Goal: Information Seeking & Learning: Find specific fact

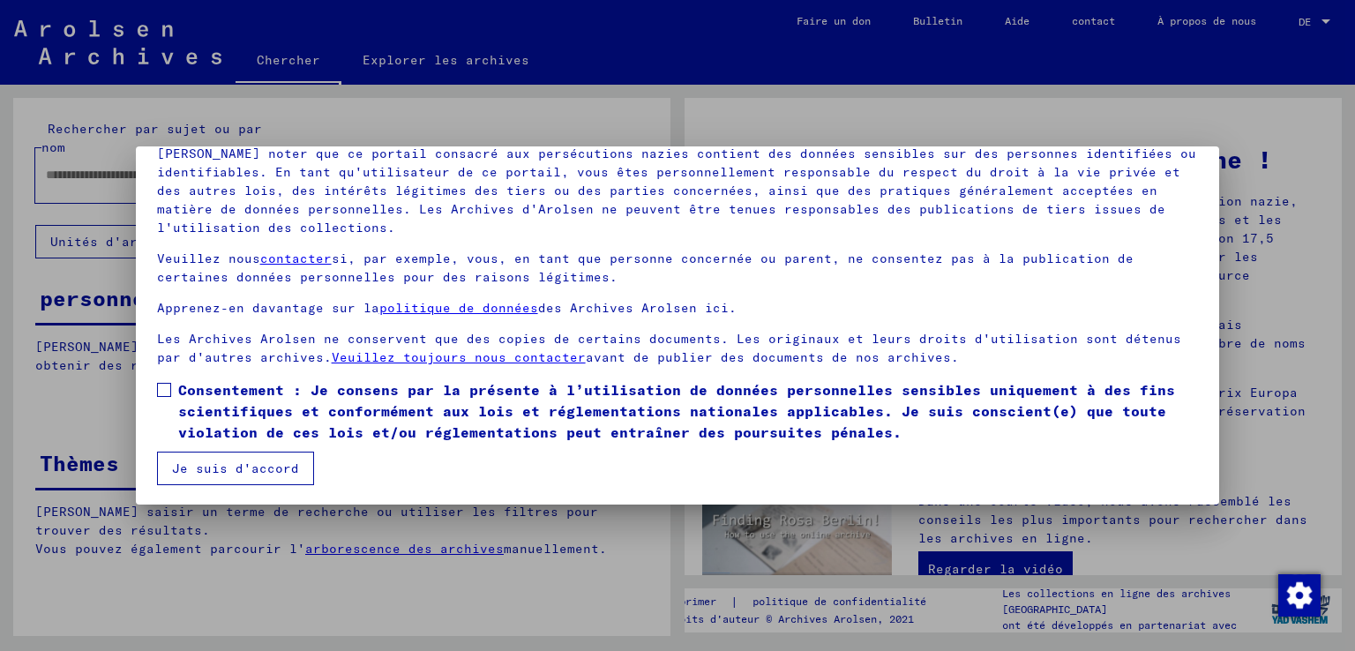
scroll to position [131, 0]
click at [192, 469] on font "Je suis d'accord" at bounding box center [235, 468] width 127 height 16
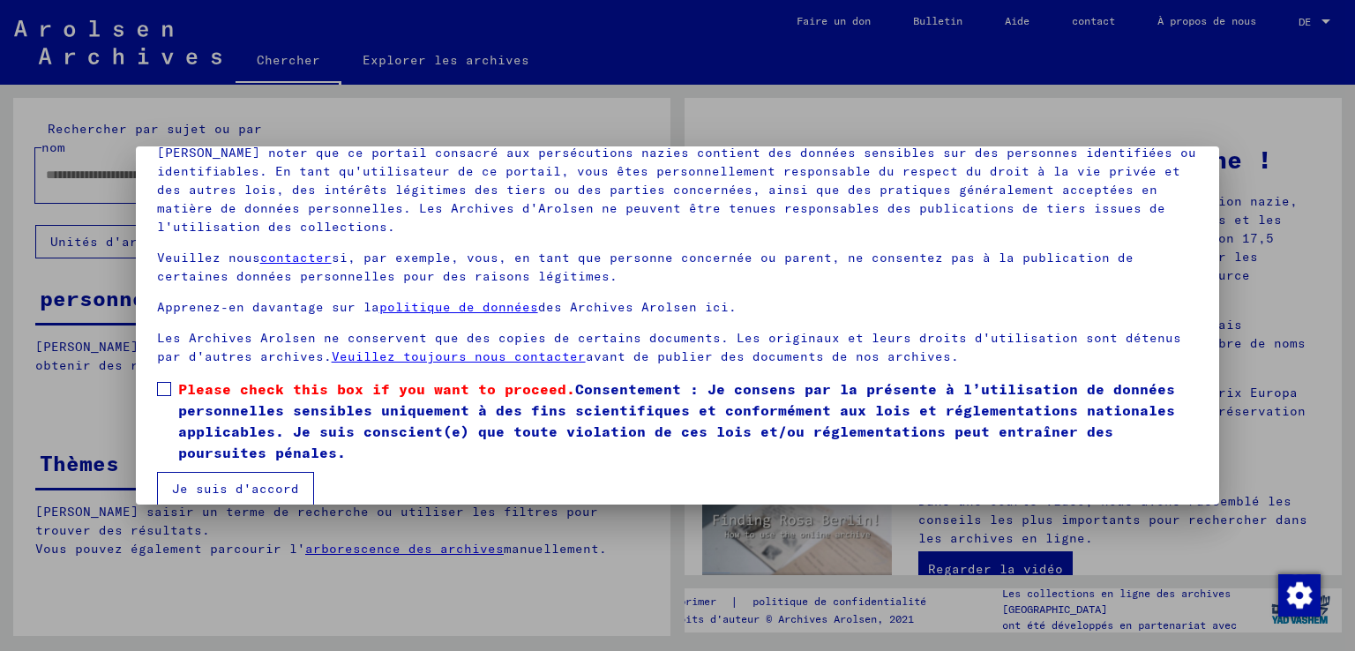
scroll to position [132, 0]
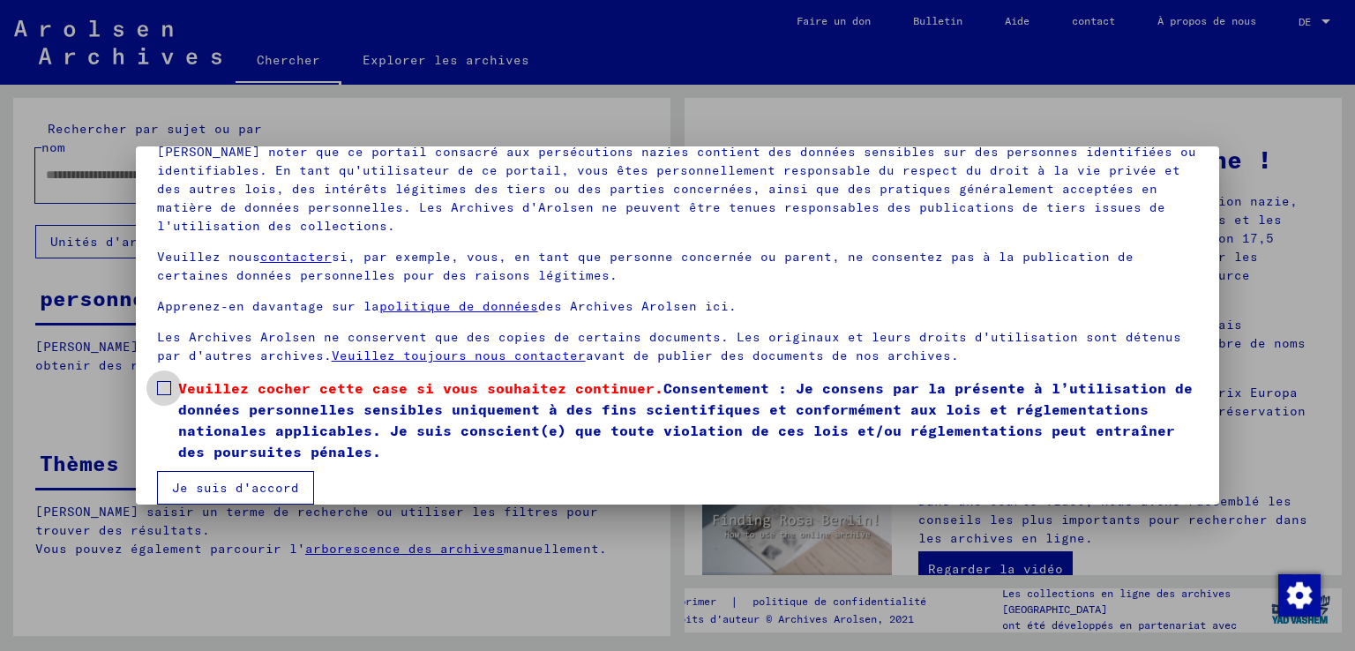
click at [167, 385] on span at bounding box center [164, 388] width 14 height 14
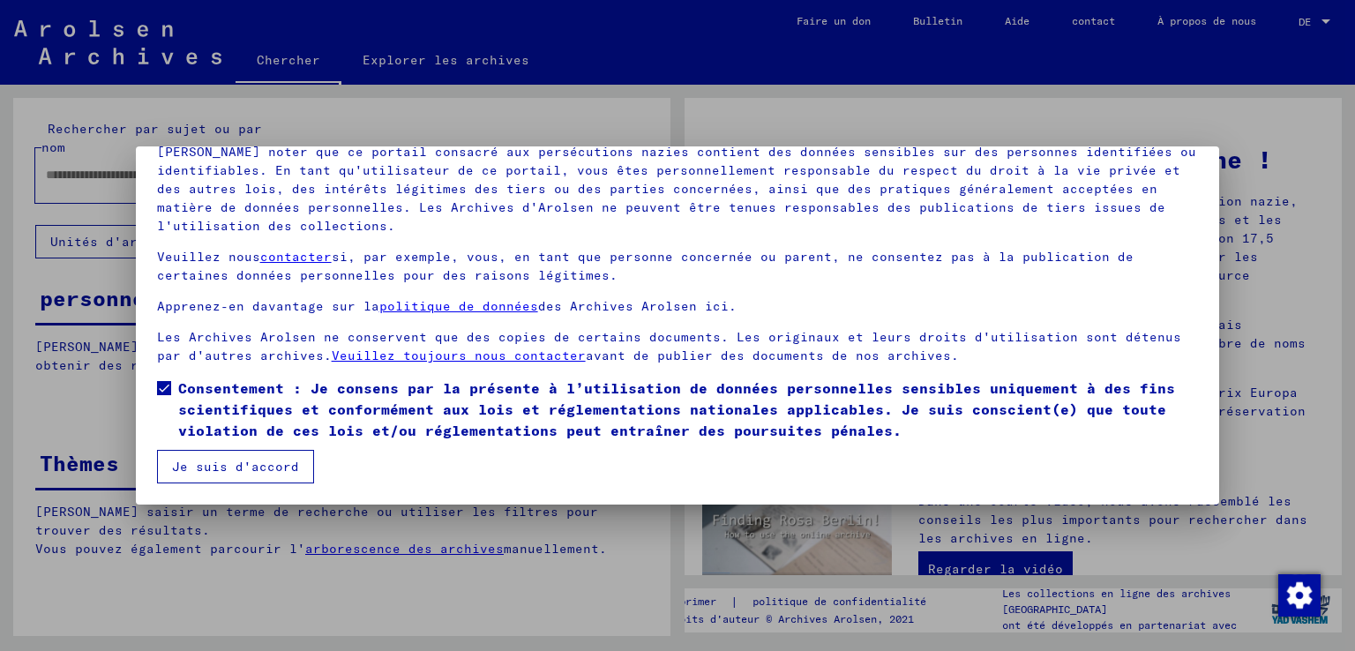
click at [194, 471] on font "Je suis d'accord" at bounding box center [235, 467] width 127 height 16
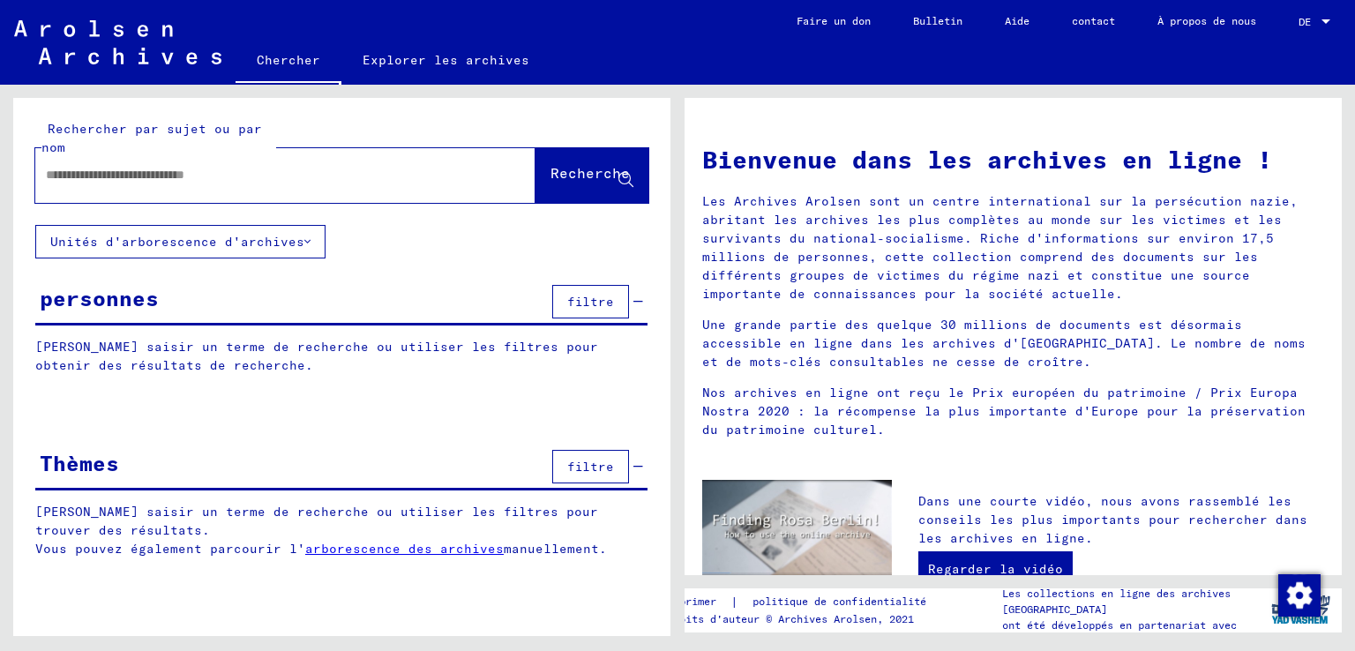
click at [64, 170] on input "text" at bounding box center [264, 175] width 437 height 19
type input "**********"
click at [577, 176] on font "Recherche" at bounding box center [589, 173] width 79 height 18
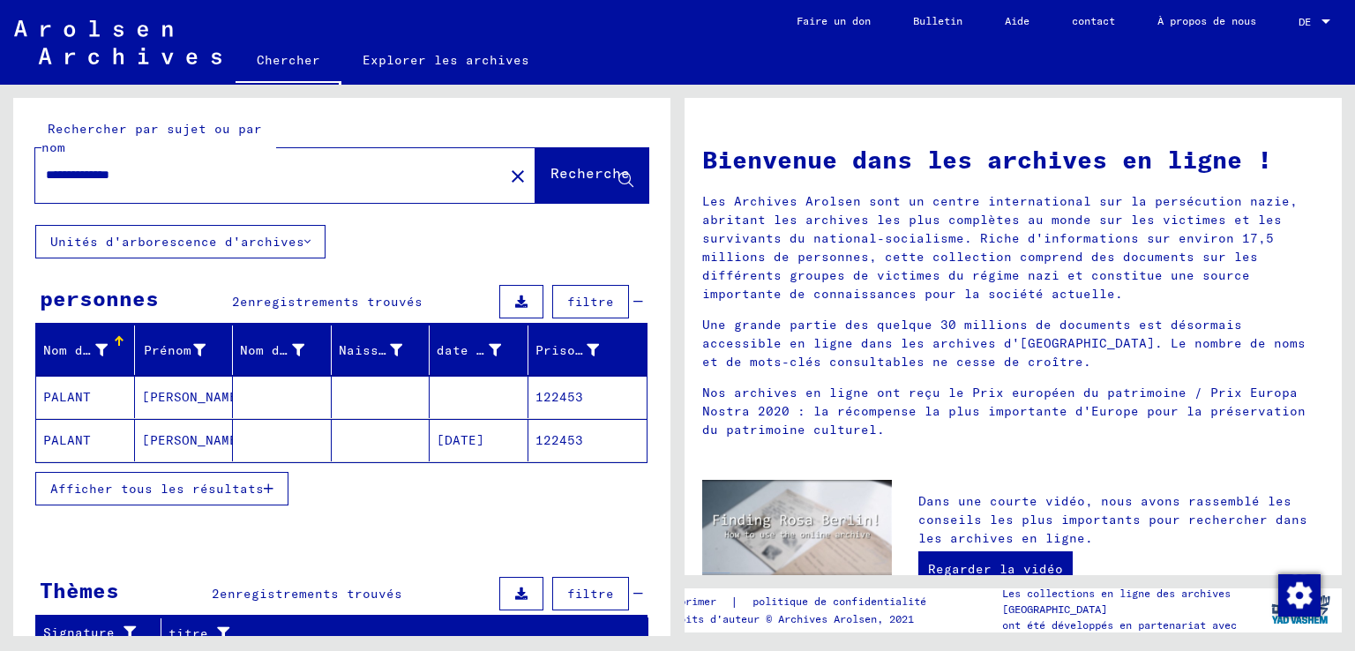
click at [153, 485] on font "Afficher tous les résultats" at bounding box center [156, 489] width 213 height 16
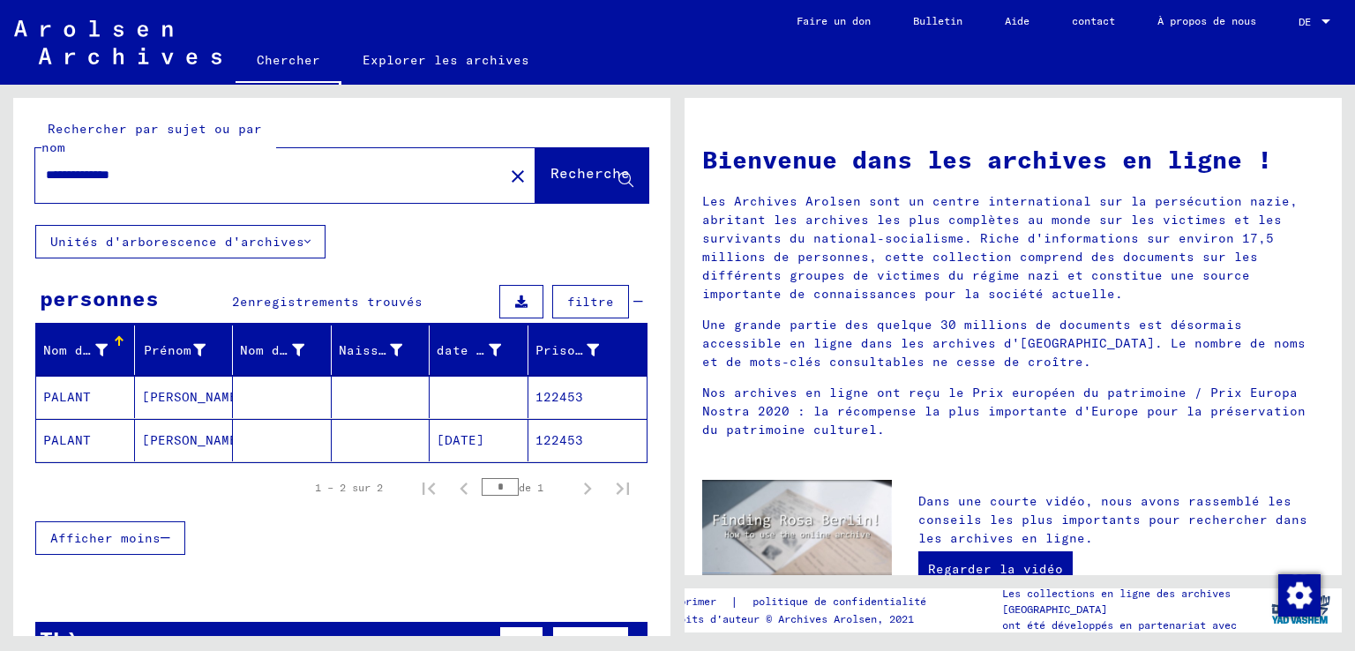
click at [72, 394] on font "PALANT" at bounding box center [67, 397] width 48 height 16
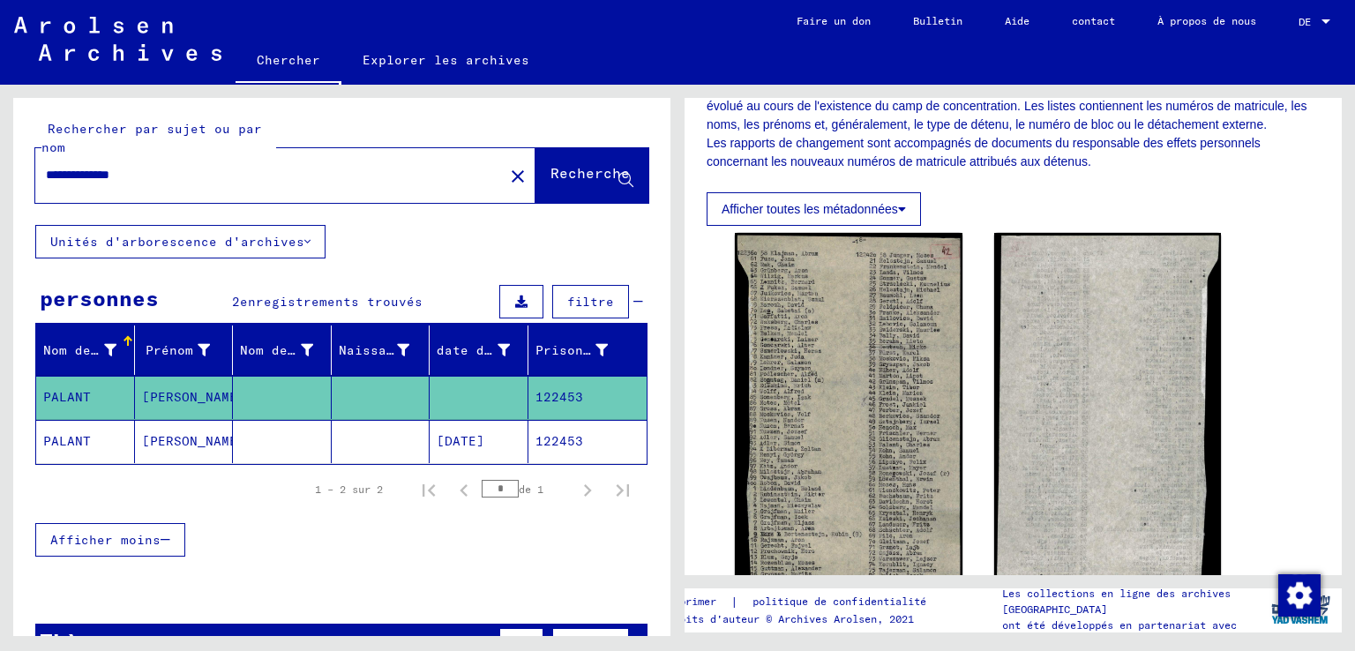
scroll to position [265, 0]
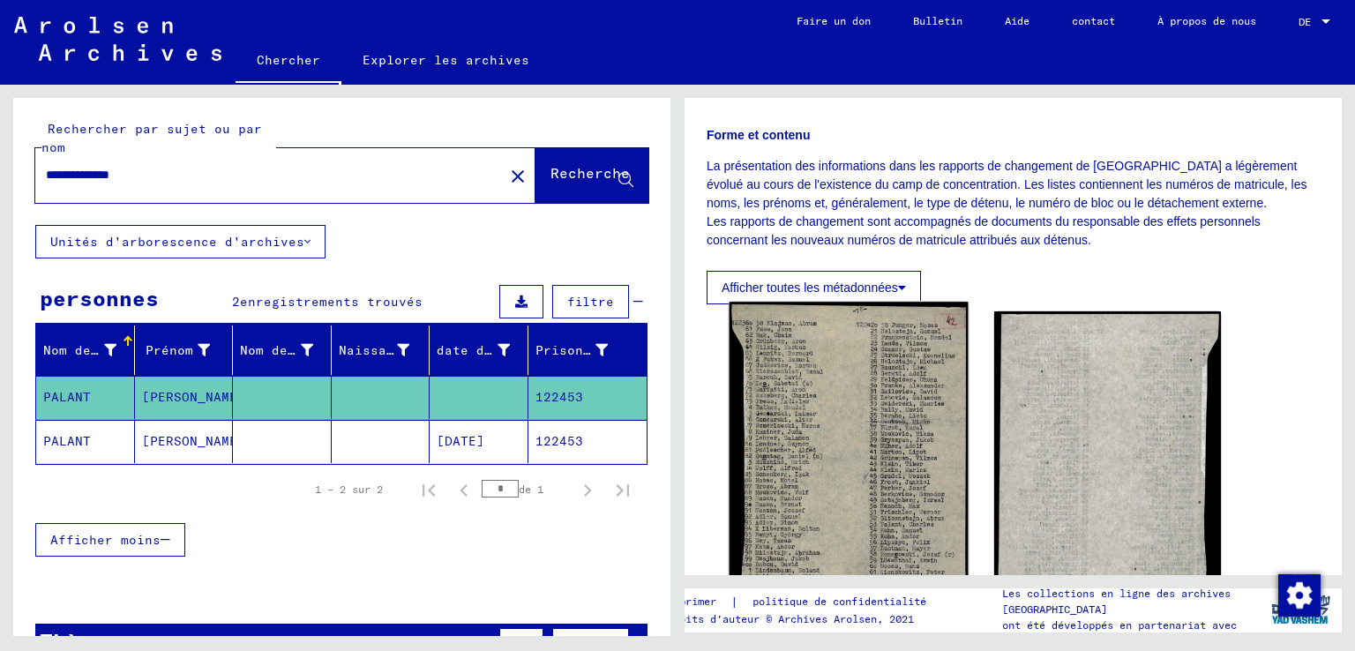
click at [812, 413] on img at bounding box center [848, 495] width 238 height 386
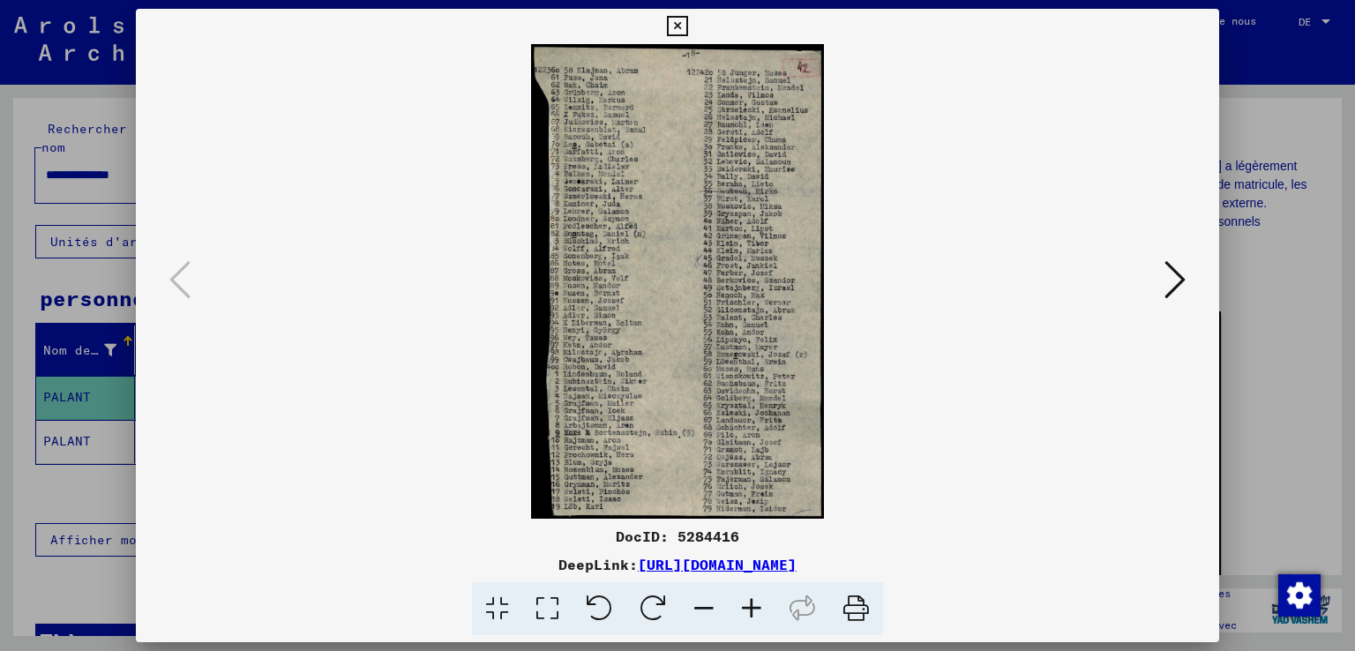
click at [812, 413] on img at bounding box center [678, 281] width 964 height 475
click at [749, 609] on icon at bounding box center [752, 609] width 48 height 54
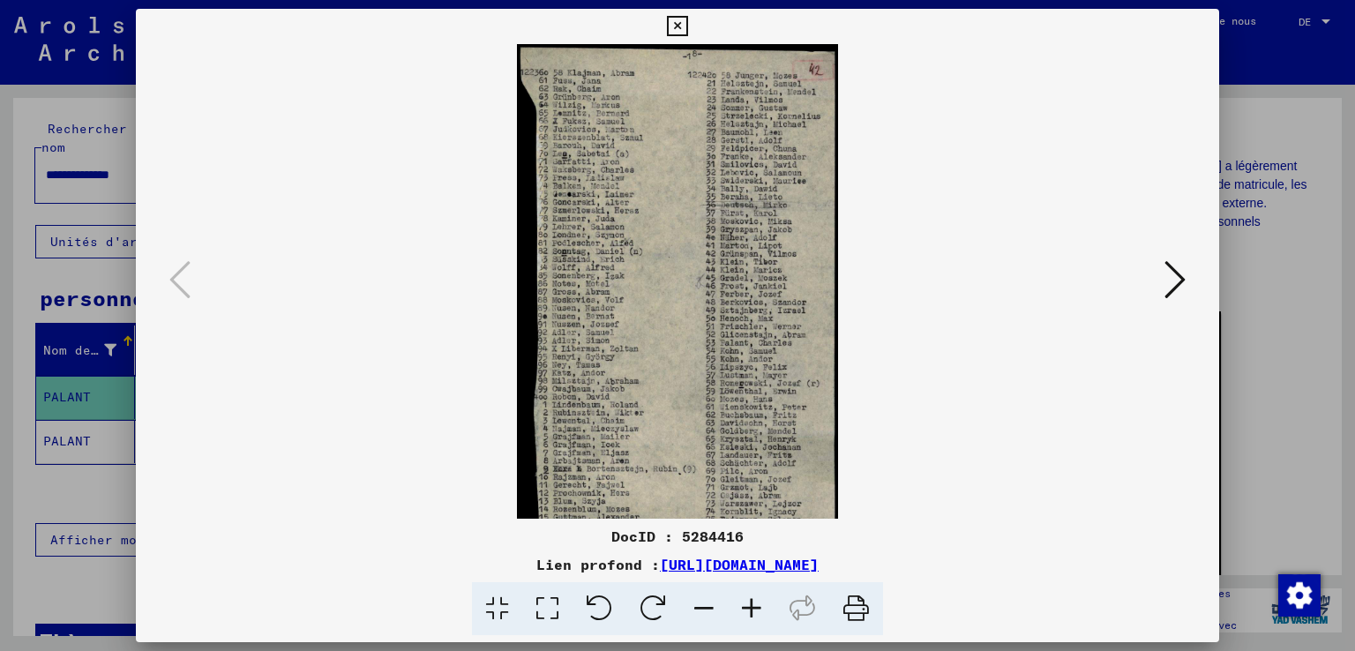
click at [749, 609] on icon at bounding box center [752, 609] width 48 height 54
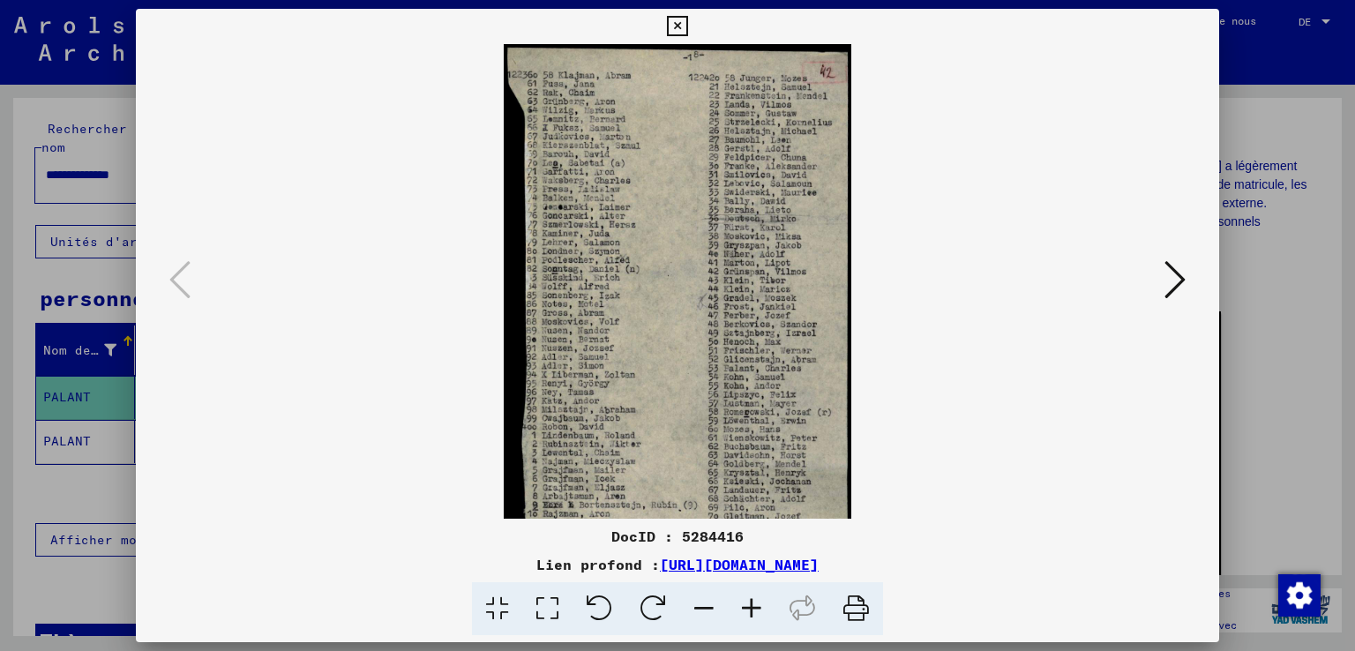
click at [749, 609] on icon at bounding box center [752, 609] width 48 height 54
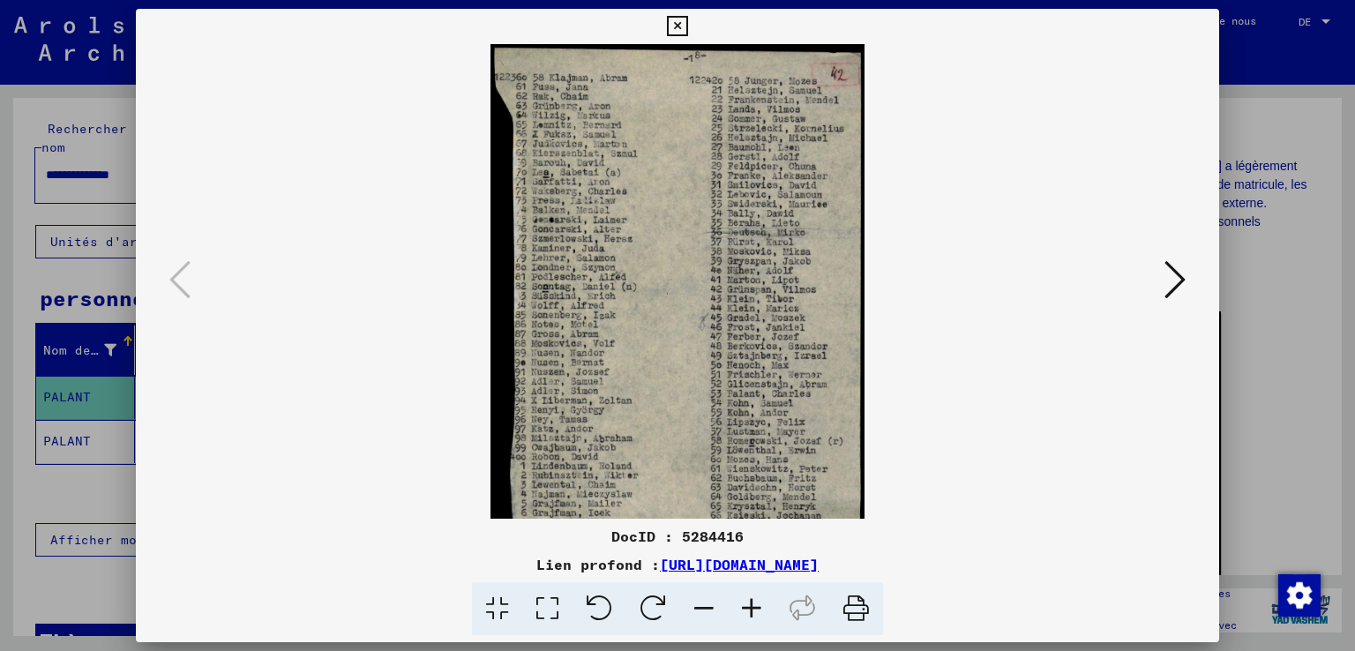
click at [749, 609] on icon at bounding box center [752, 609] width 48 height 54
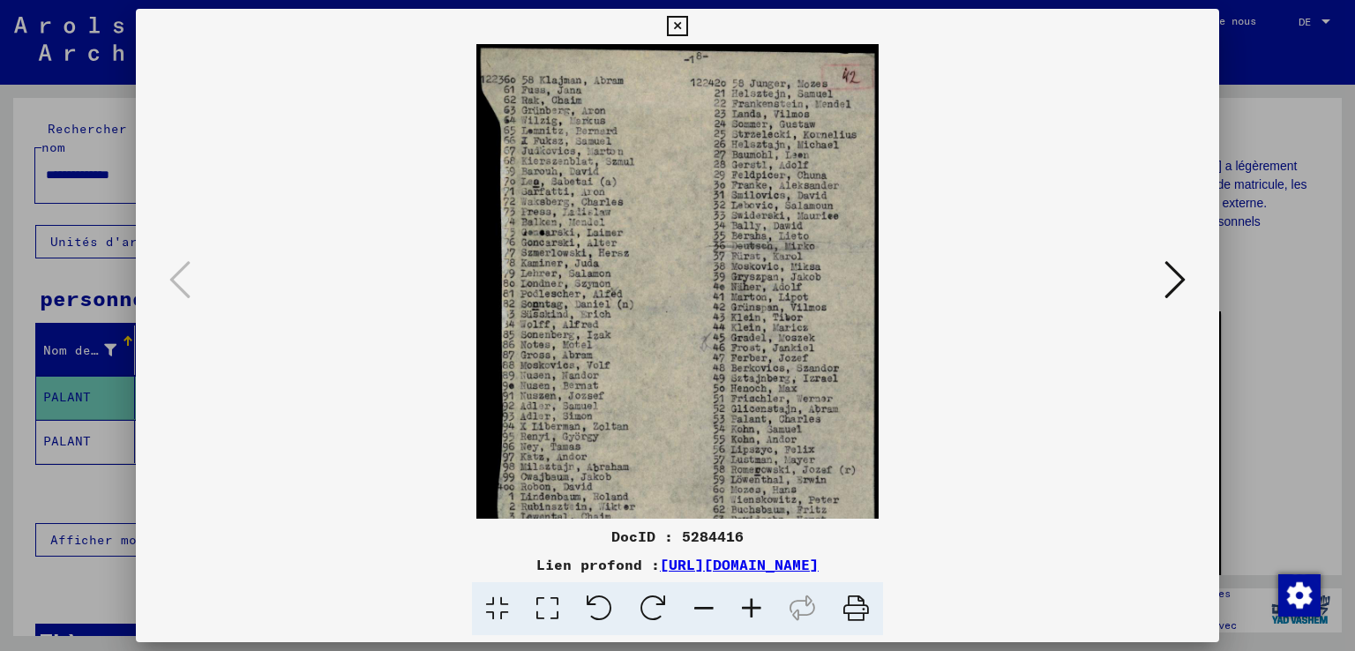
click at [749, 609] on icon at bounding box center [752, 609] width 48 height 54
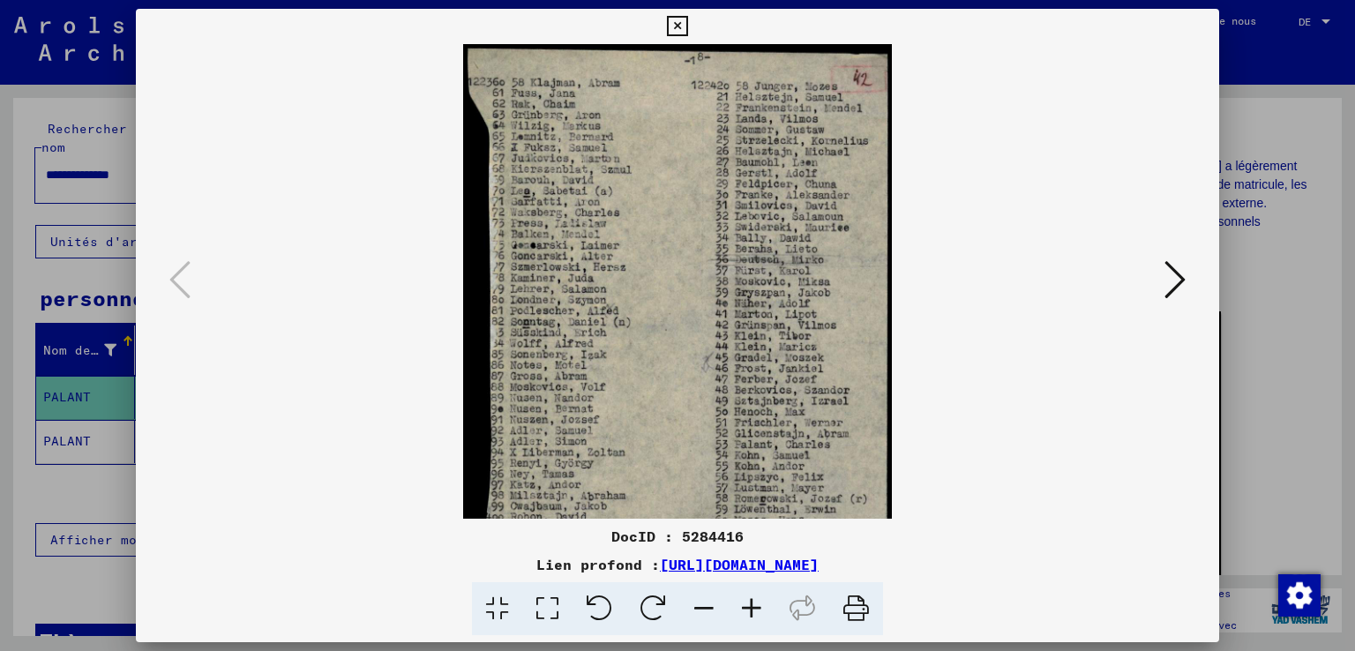
click at [749, 609] on icon at bounding box center [752, 609] width 48 height 54
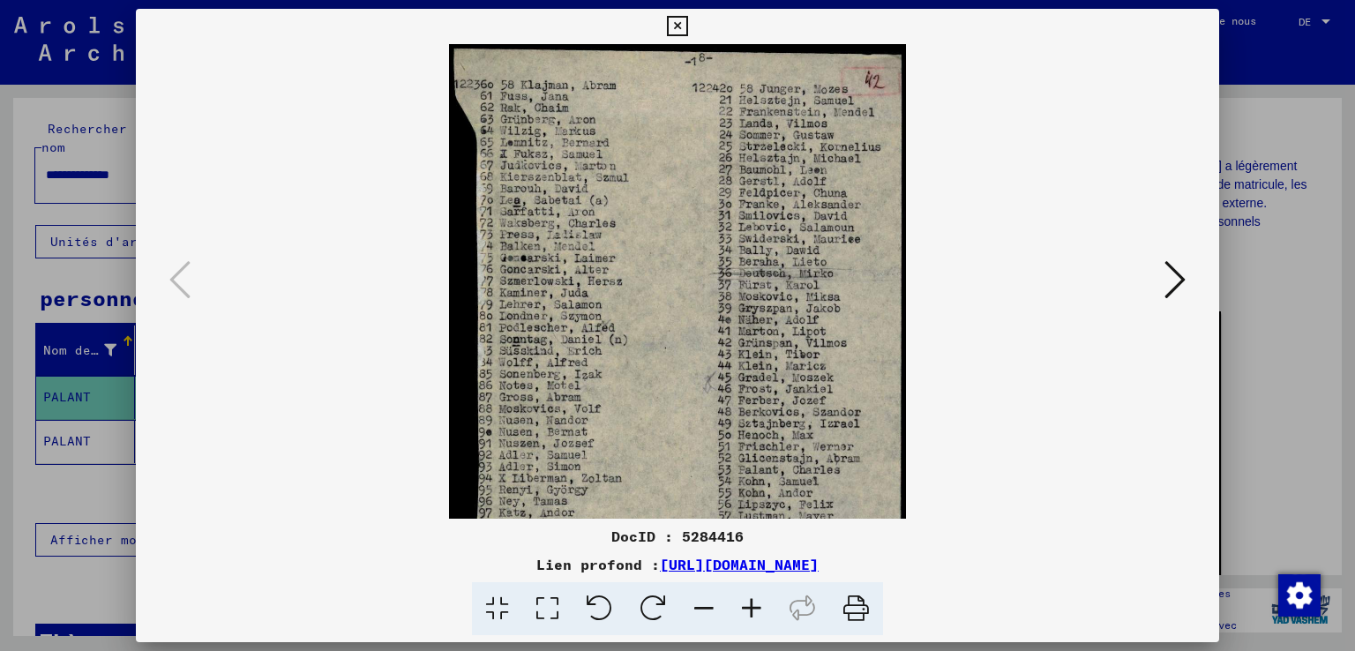
click at [749, 609] on icon at bounding box center [752, 609] width 48 height 54
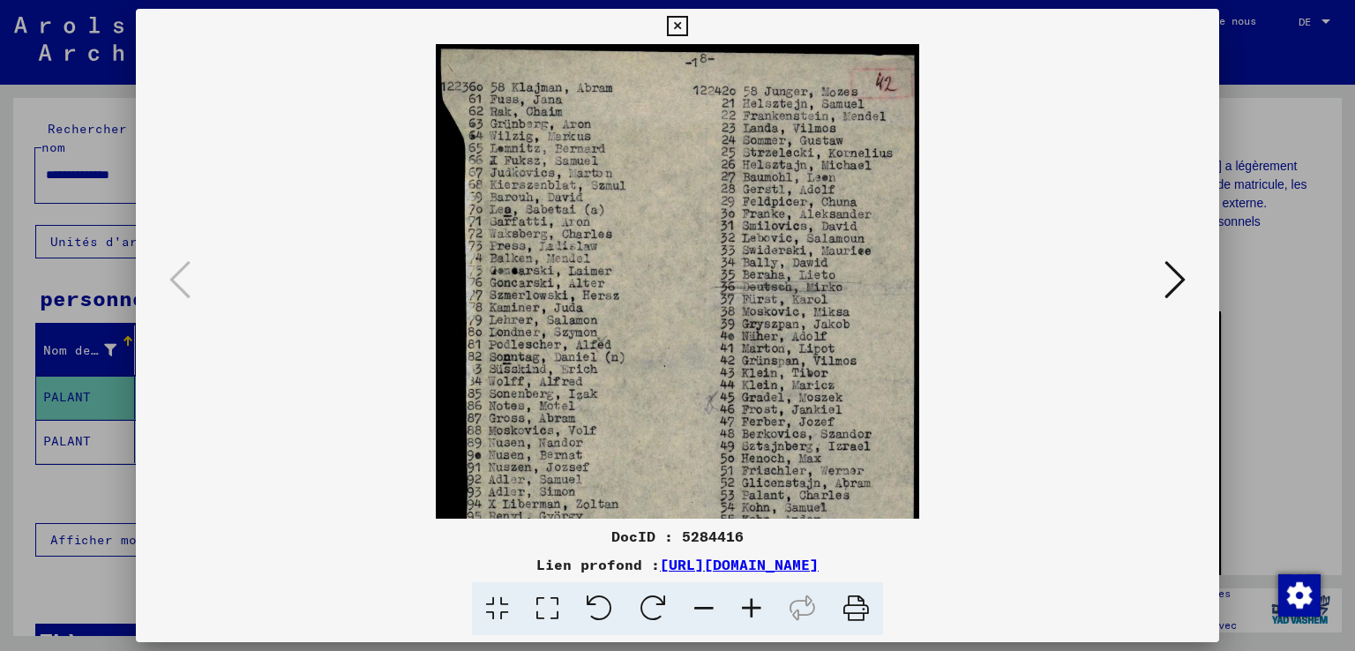
click at [749, 609] on icon at bounding box center [752, 609] width 48 height 54
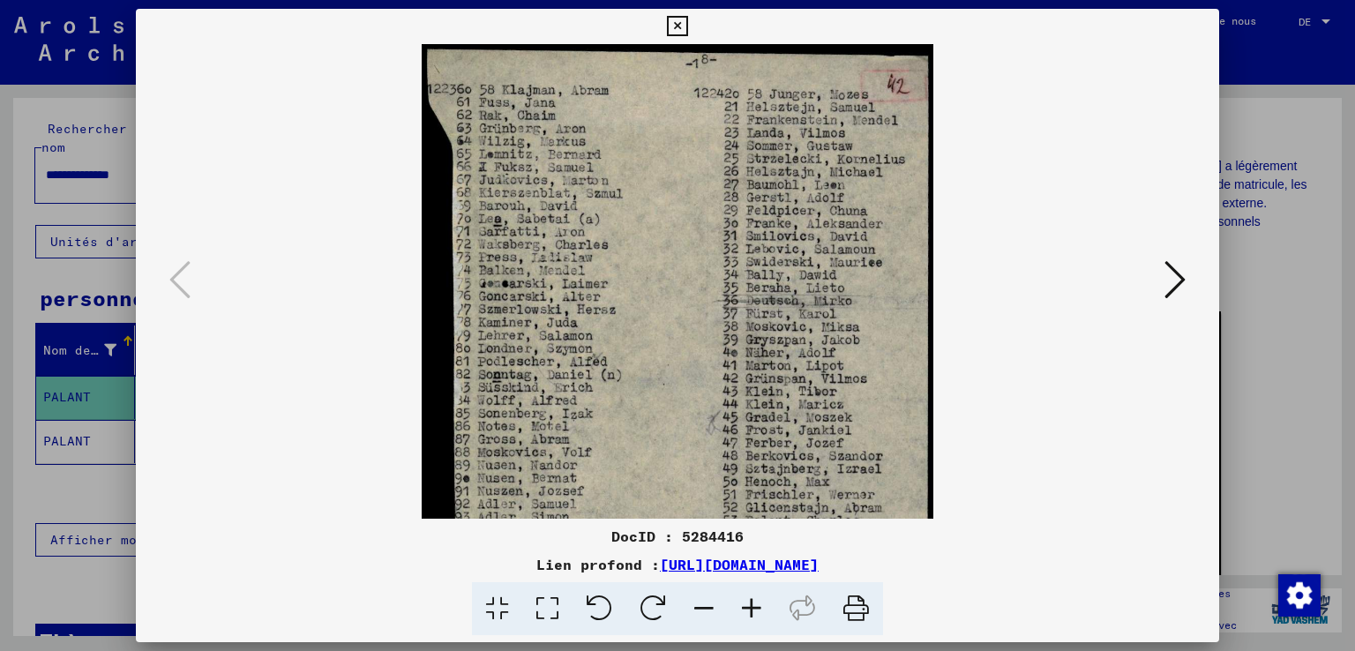
click at [749, 609] on icon at bounding box center [752, 609] width 48 height 54
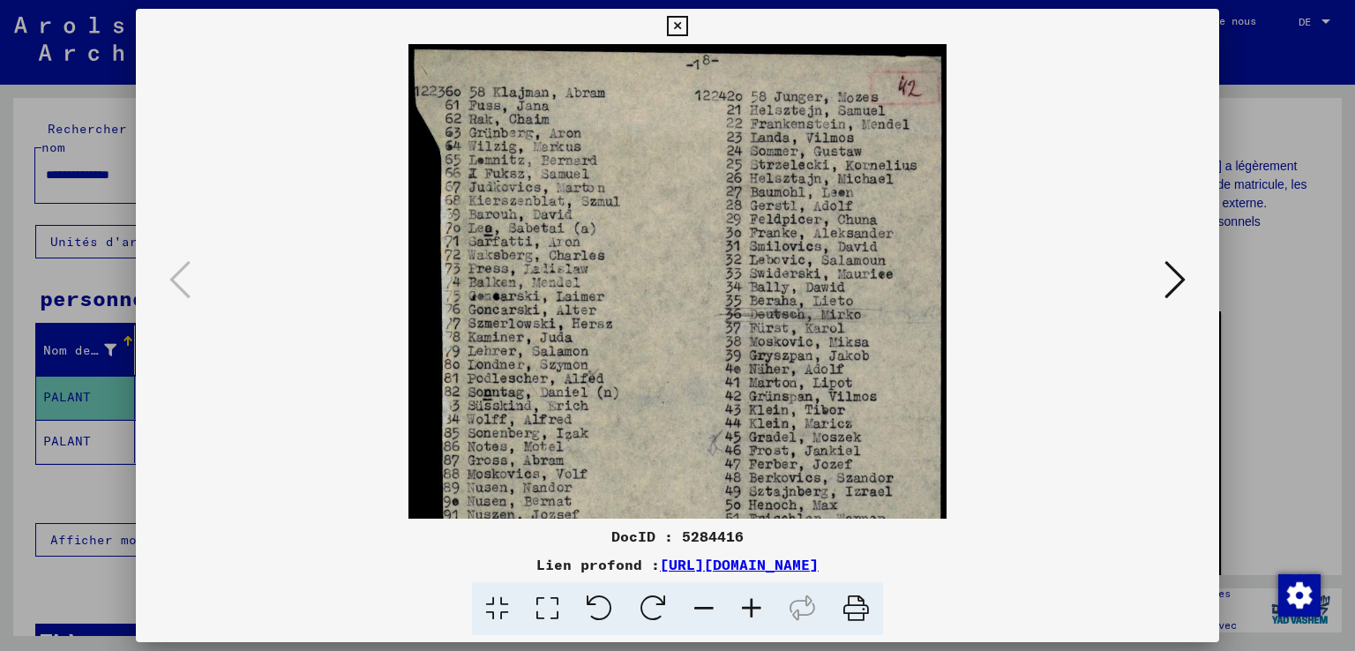
click at [749, 609] on icon at bounding box center [752, 609] width 48 height 54
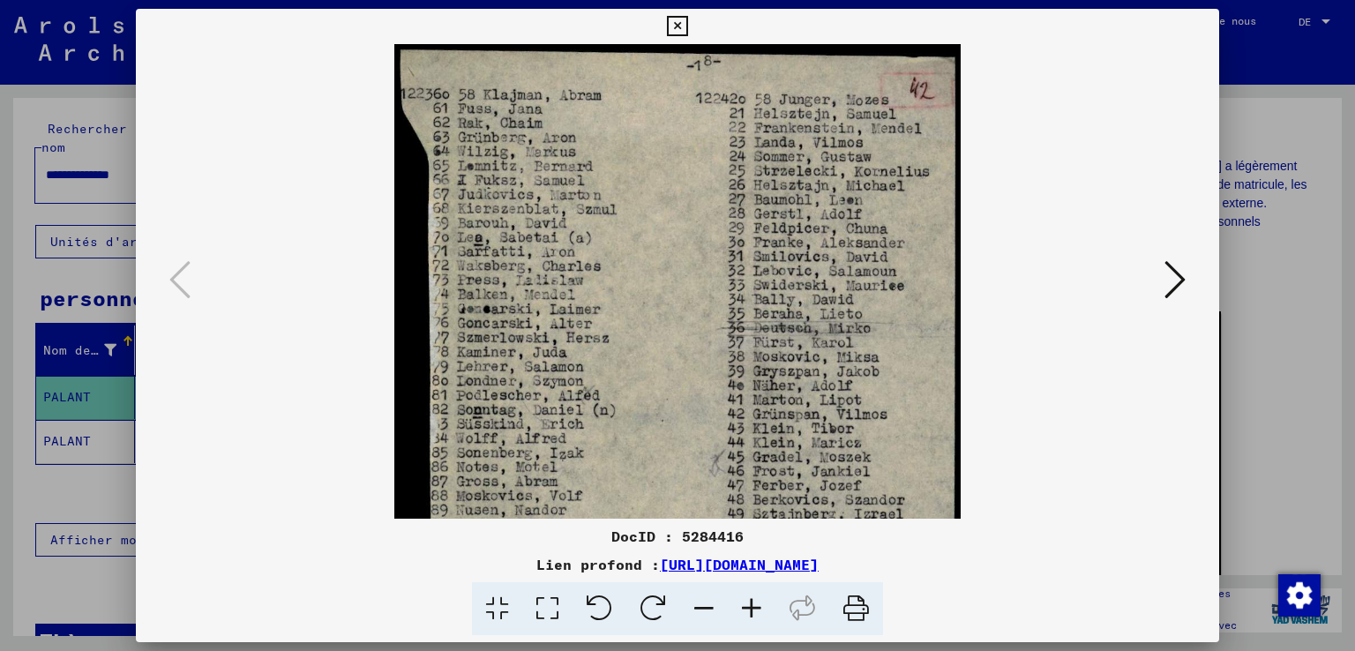
click at [749, 609] on icon at bounding box center [752, 609] width 48 height 54
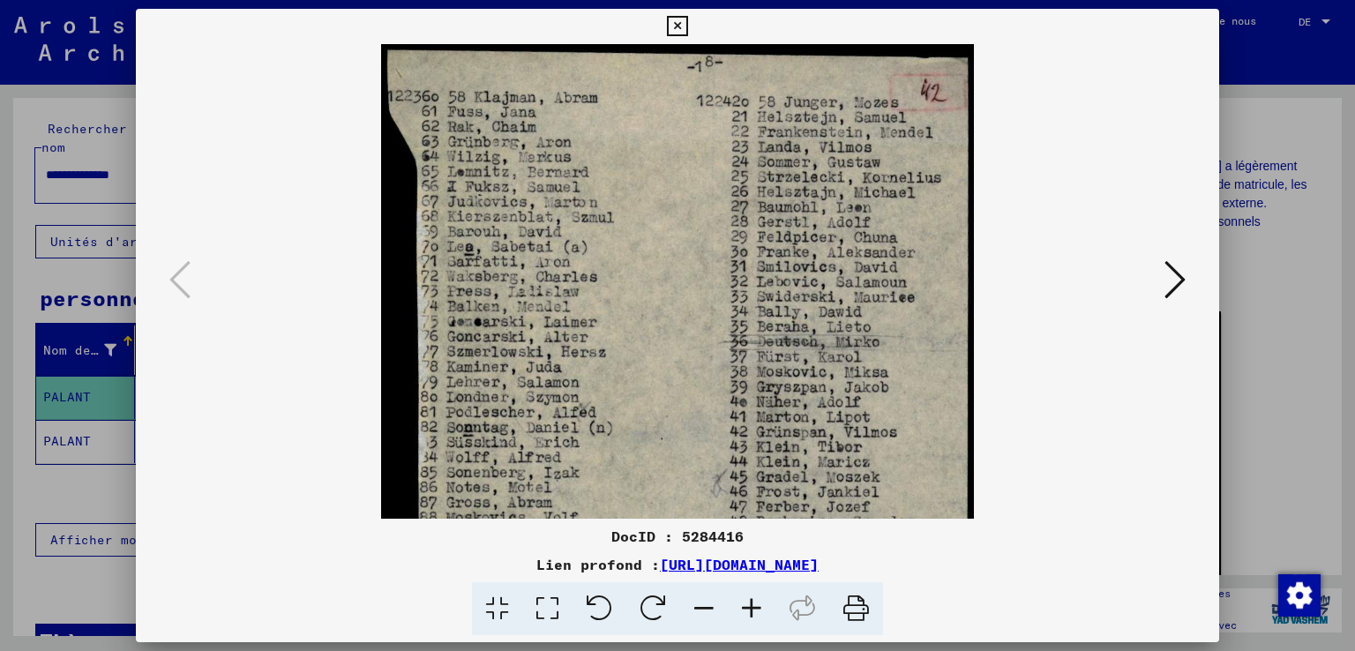
click at [749, 609] on icon at bounding box center [752, 609] width 48 height 54
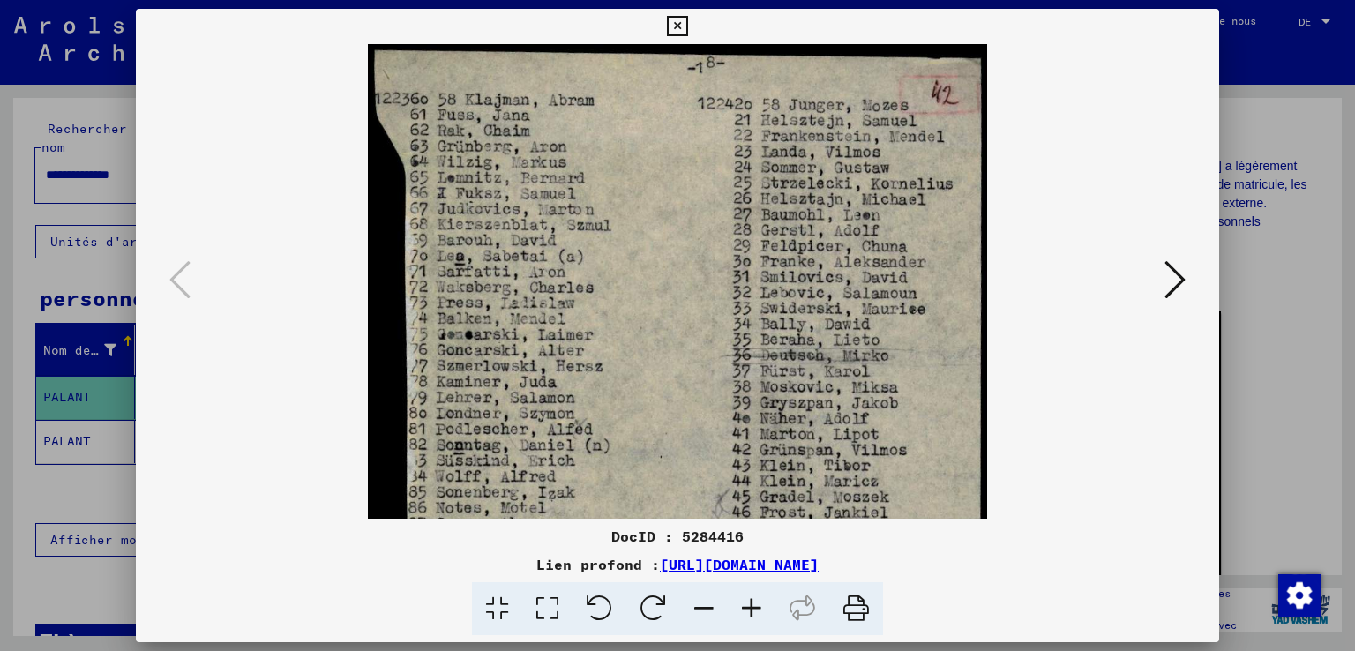
click at [749, 609] on icon at bounding box center [752, 609] width 48 height 54
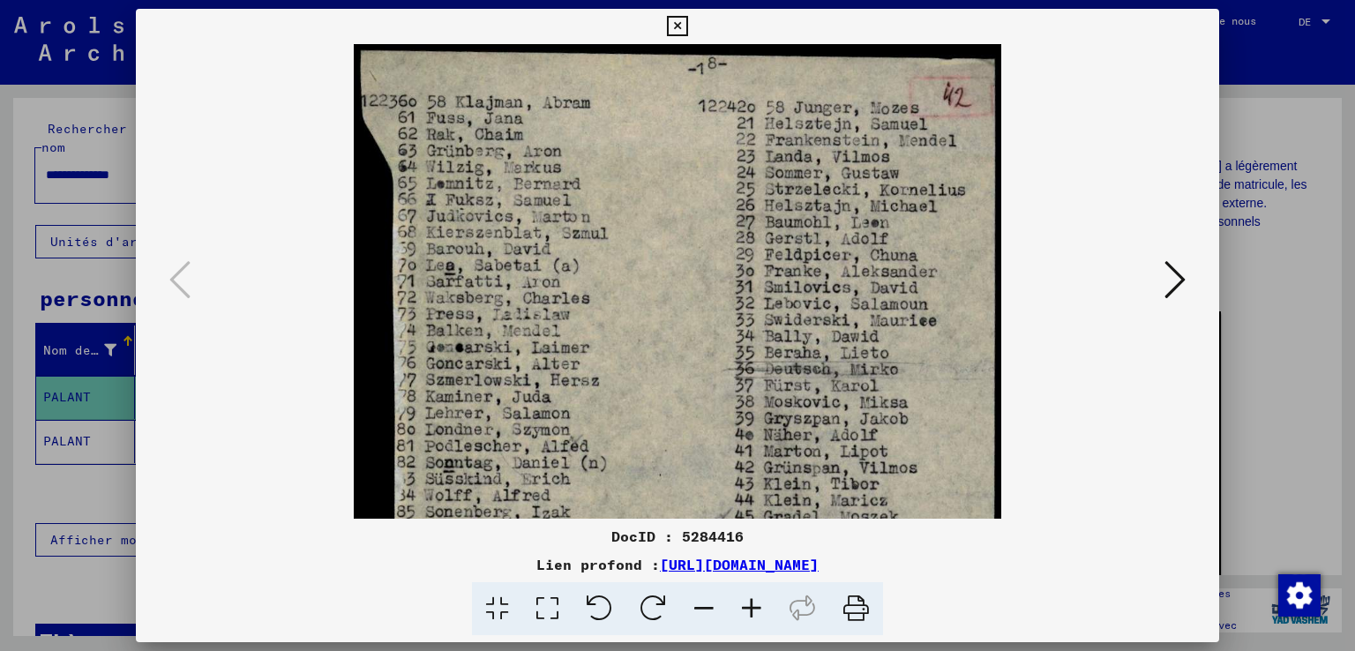
click at [749, 609] on icon at bounding box center [752, 609] width 48 height 54
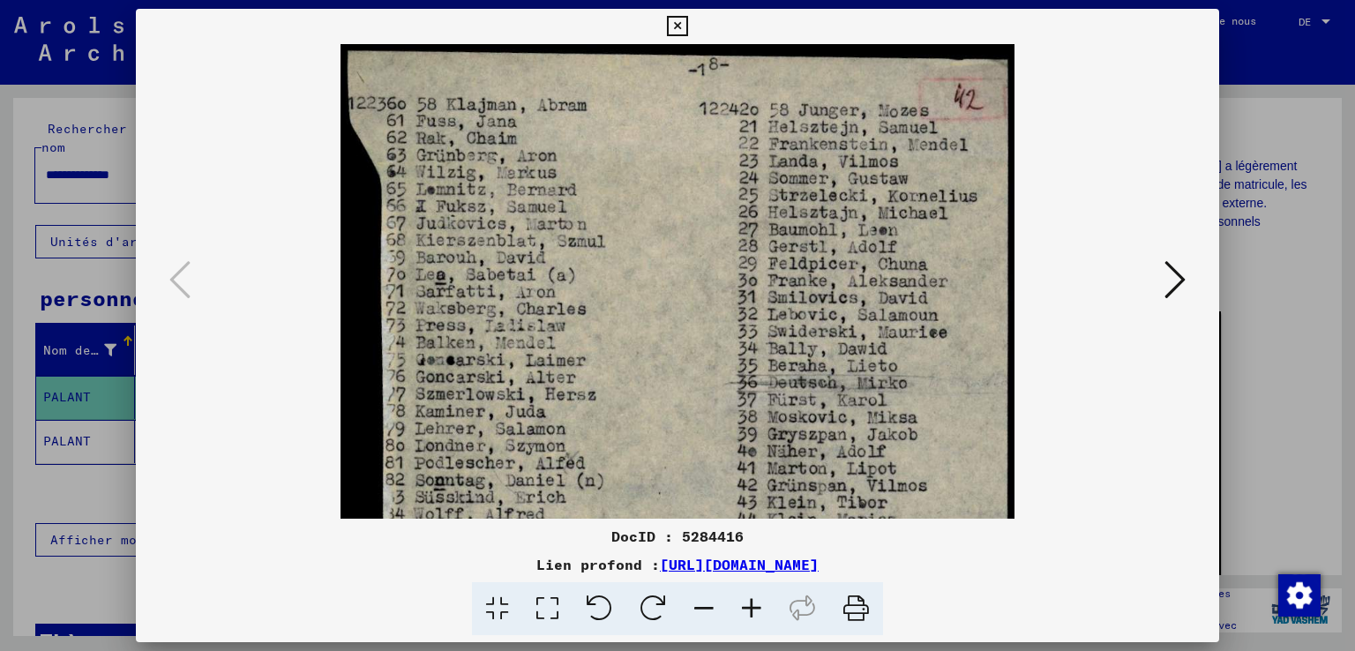
click at [749, 609] on icon at bounding box center [752, 609] width 48 height 54
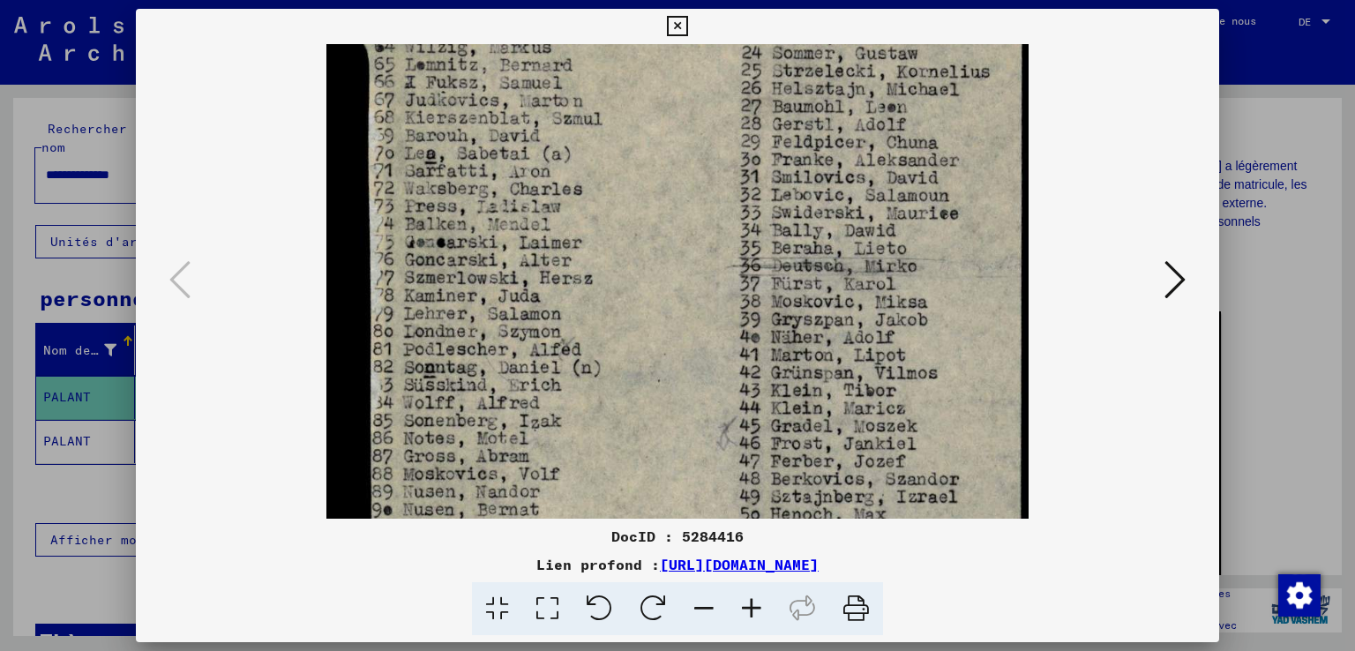
scroll to position [133, 0]
drag, startPoint x: 617, startPoint y: 359, endPoint x: 589, endPoint y: 244, distance: 117.9
click at [589, 244] on img at bounding box center [677, 479] width 702 height 1136
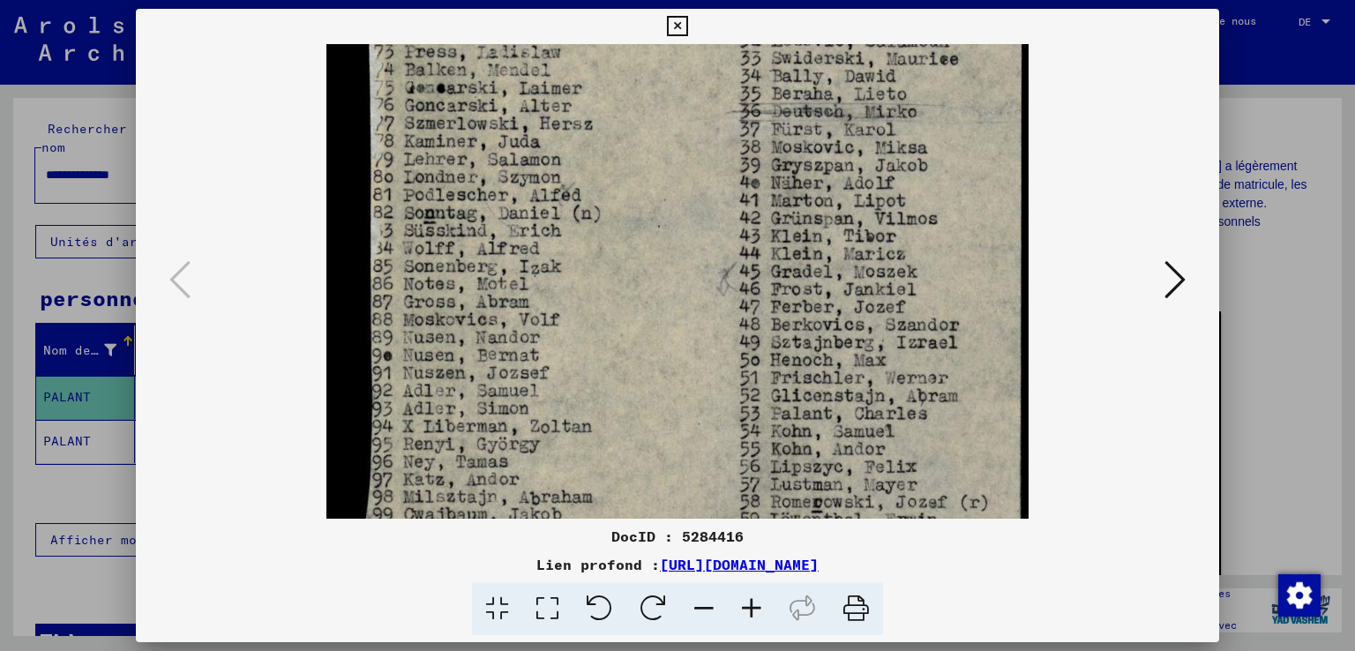
scroll to position [291, 0]
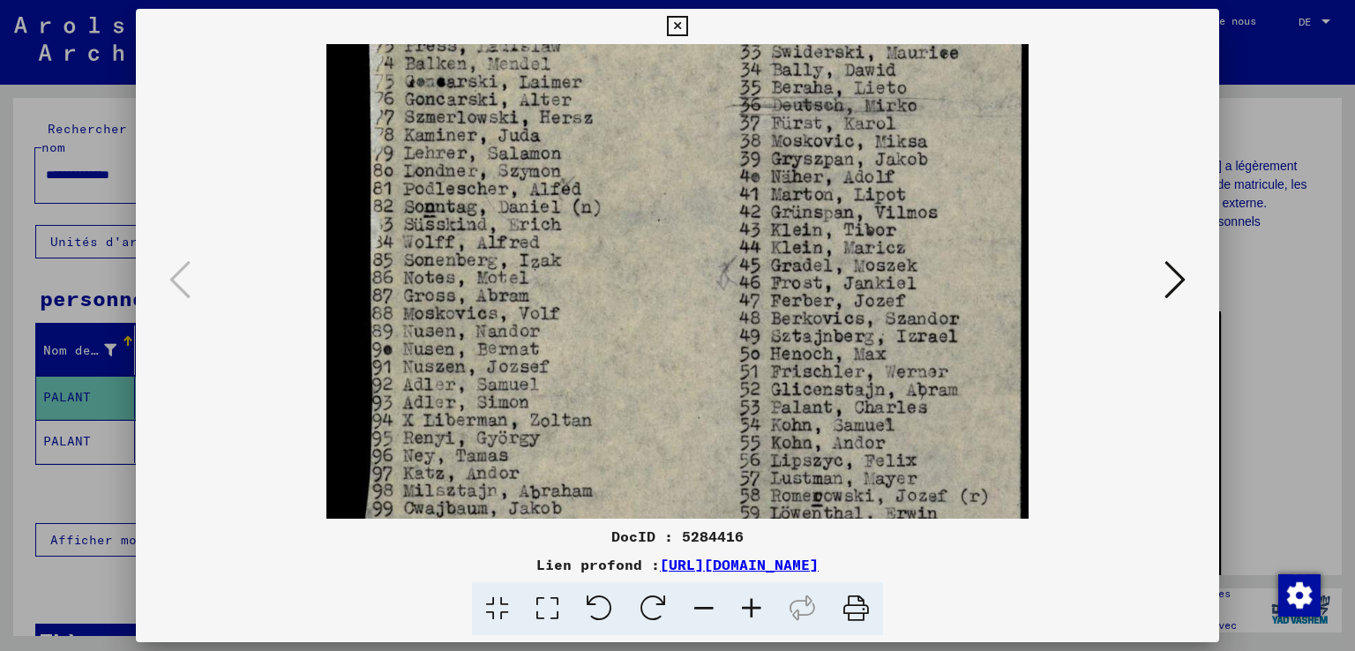
drag, startPoint x: 586, startPoint y: 425, endPoint x: 563, endPoint y: 269, distance: 157.8
click at [563, 269] on img at bounding box center [677, 321] width 702 height 1136
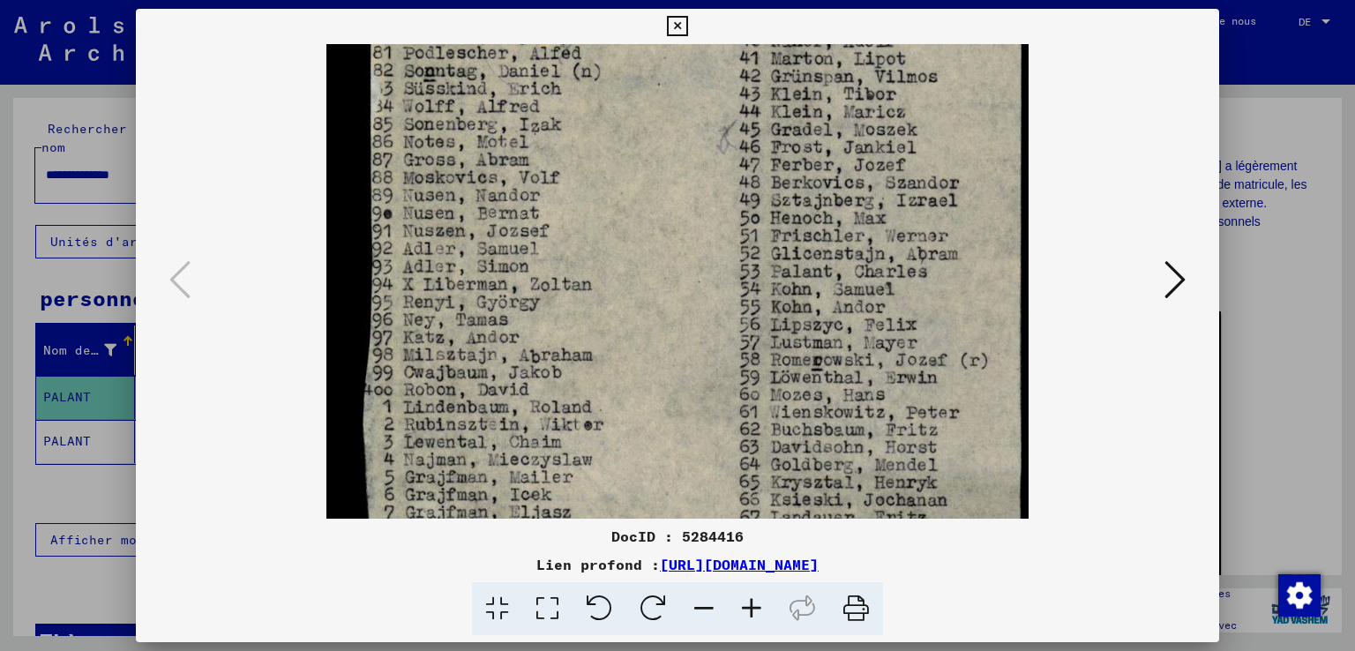
drag, startPoint x: 557, startPoint y: 456, endPoint x: 534, endPoint y: 320, distance: 137.9
click at [534, 320] on img at bounding box center [677, 185] width 702 height 1136
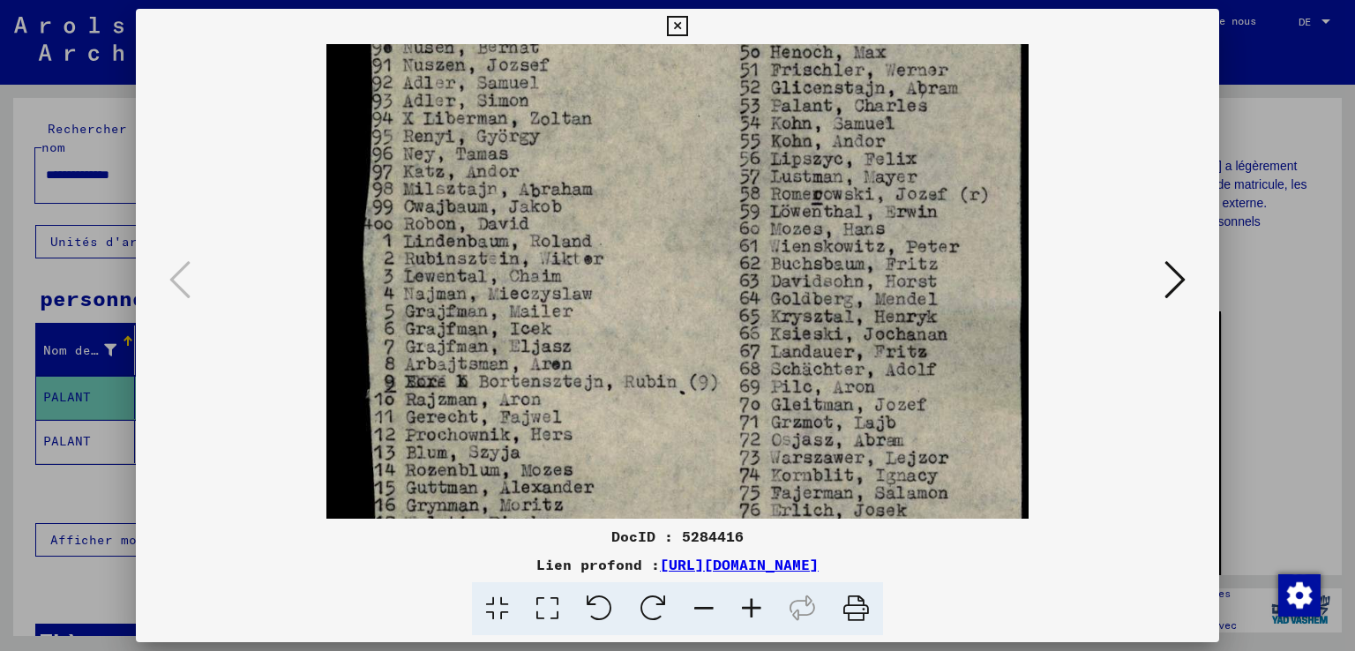
drag, startPoint x: 537, startPoint y: 485, endPoint x: 537, endPoint y: 320, distance: 164.9
click at [537, 320] on img at bounding box center [677, 19] width 702 height 1136
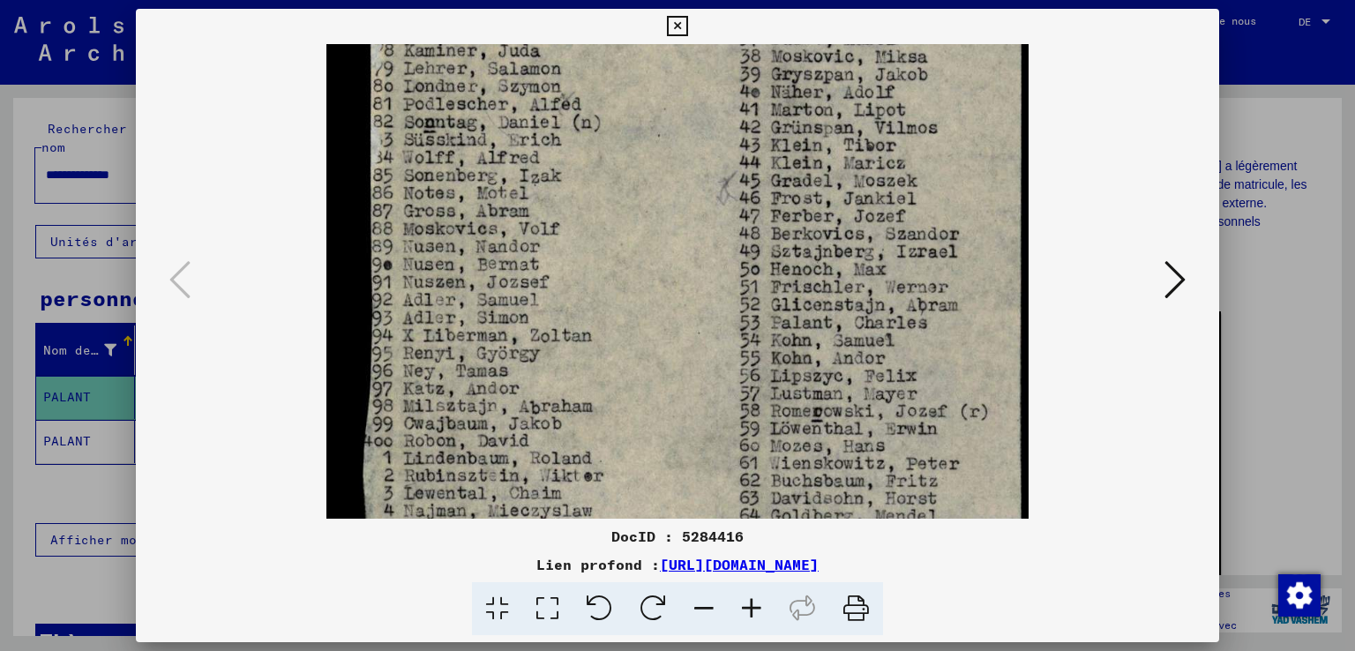
scroll to position [366, 0]
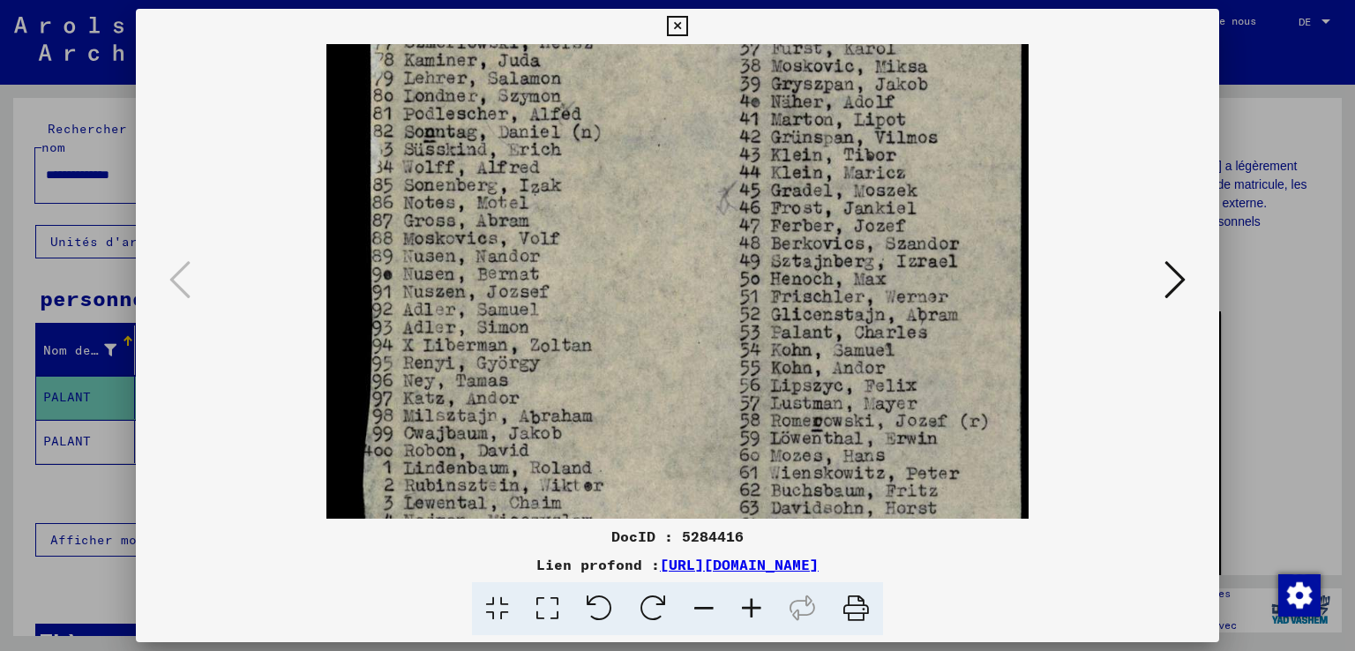
drag, startPoint x: 547, startPoint y: 400, endPoint x: 561, endPoint y: 684, distance: 285.2
click at [561, 650] on html "**********" at bounding box center [677, 325] width 1355 height 651
drag, startPoint x: 557, startPoint y: 587, endPoint x: 562, endPoint y: 676, distance: 89.2
click at [562, 650] on html "**********" at bounding box center [677, 325] width 1355 height 651
click at [677, 25] on icon at bounding box center [677, 26] width 20 height 21
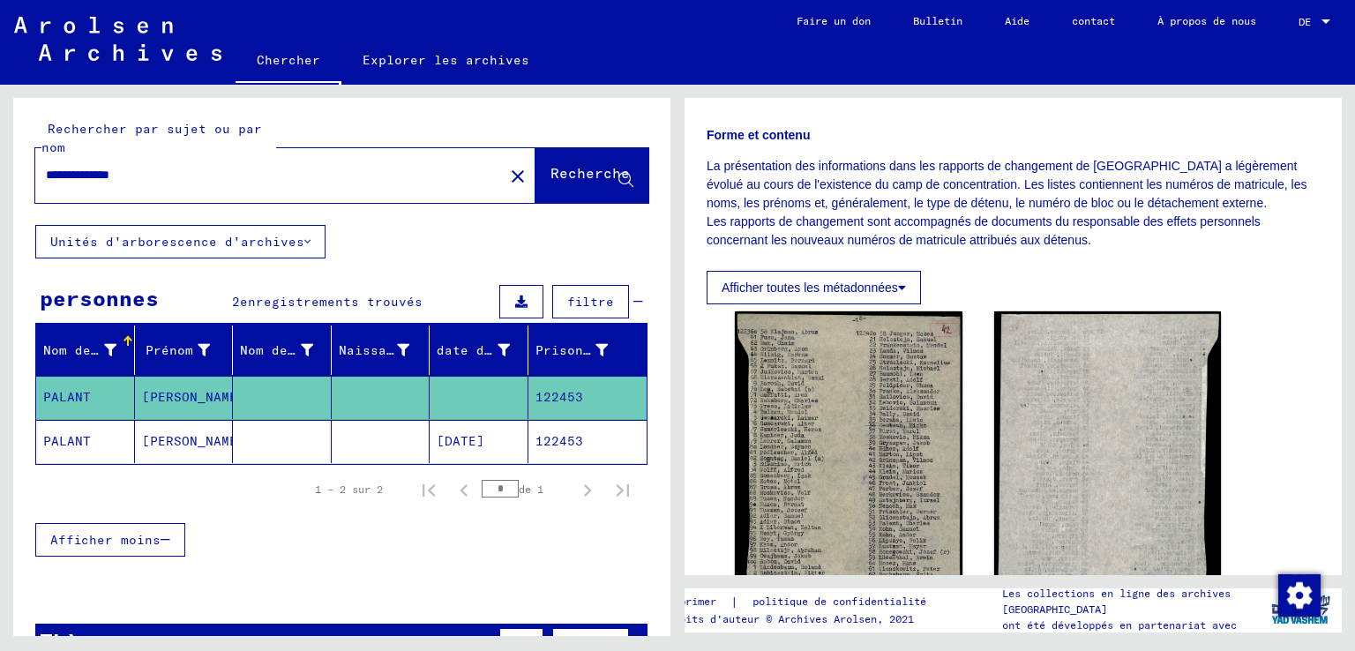
scroll to position [260, 0]
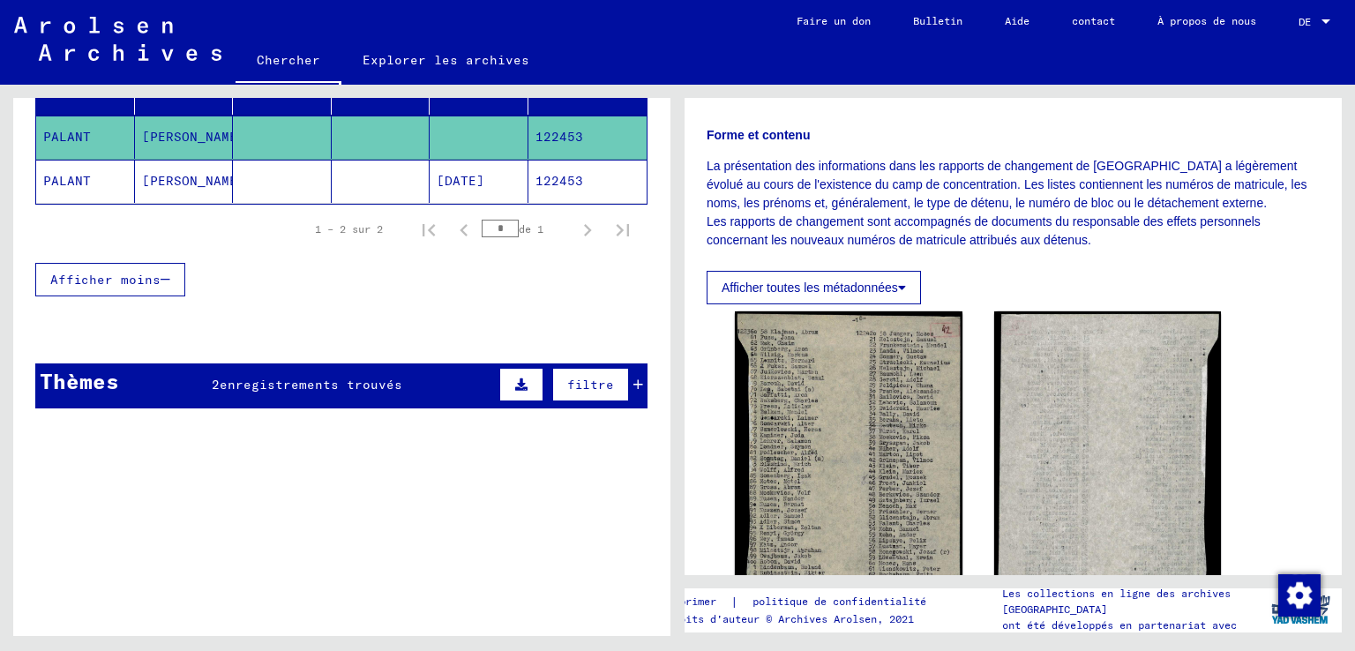
click at [397, 329] on div at bounding box center [341, 330] width 657 height 22
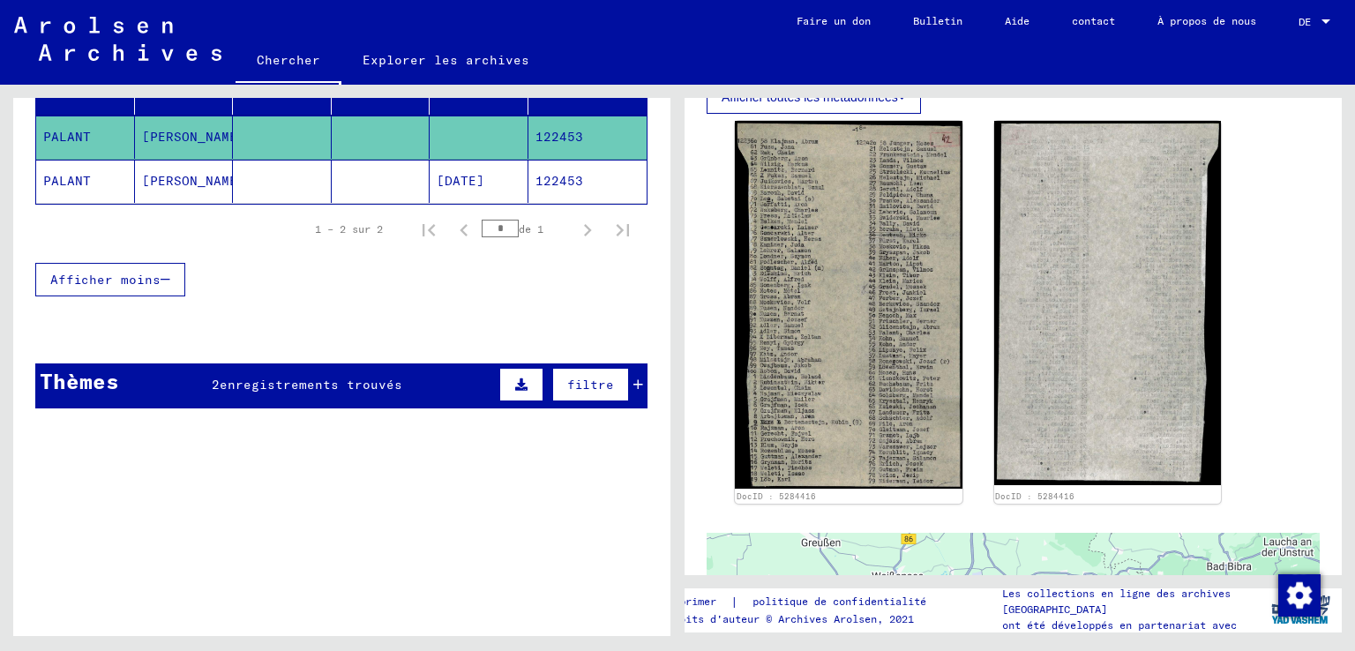
scroll to position [466, 0]
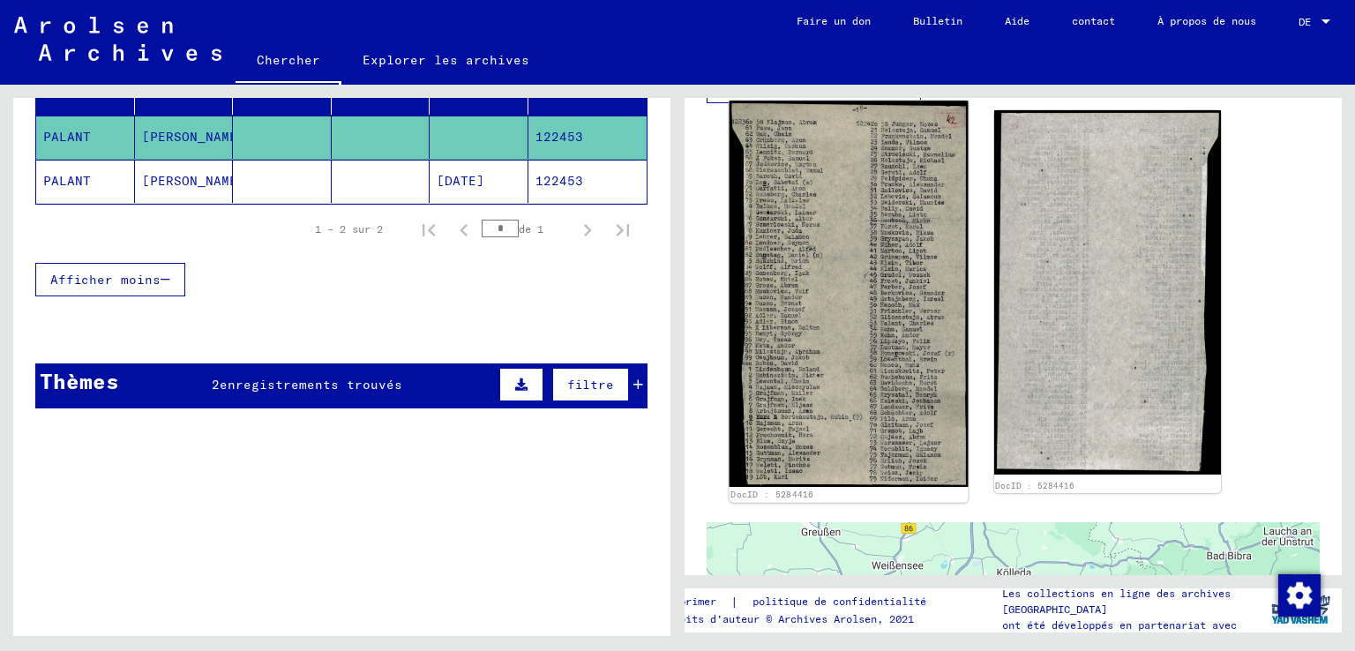
click at [851, 276] on img at bounding box center [848, 294] width 238 height 386
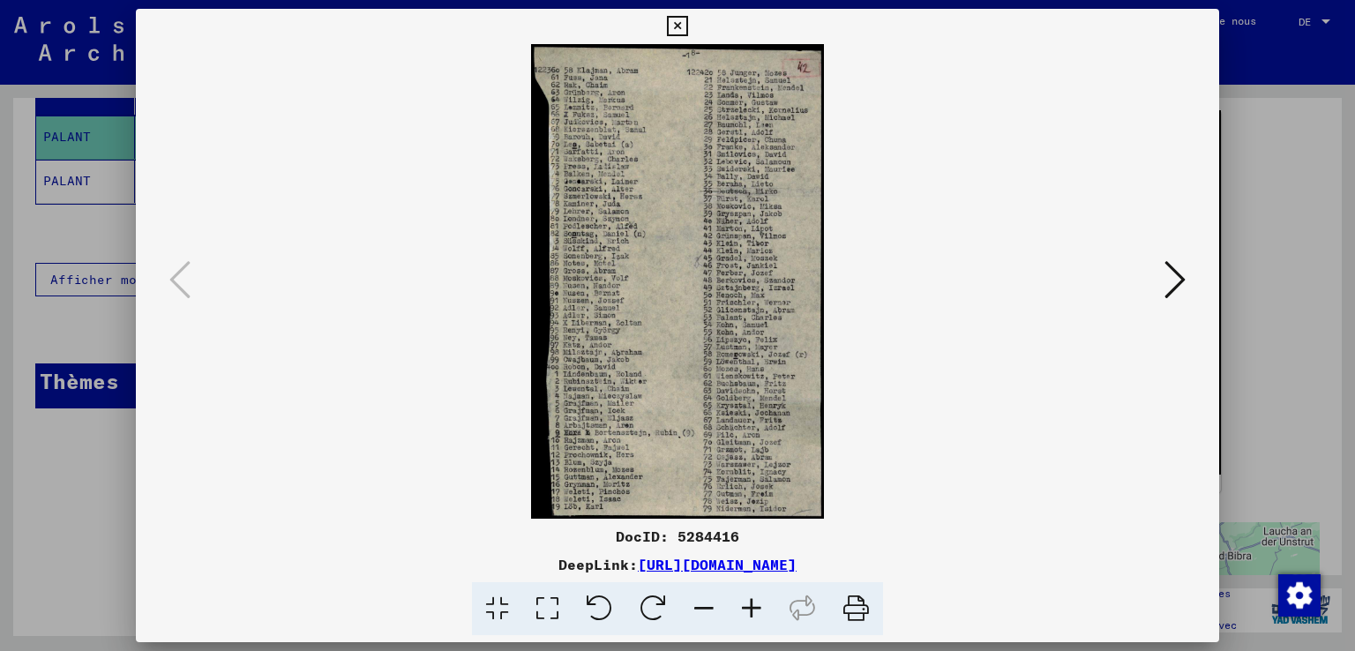
click at [851, 276] on img at bounding box center [678, 281] width 964 height 475
click at [675, 24] on icon at bounding box center [677, 26] width 20 height 21
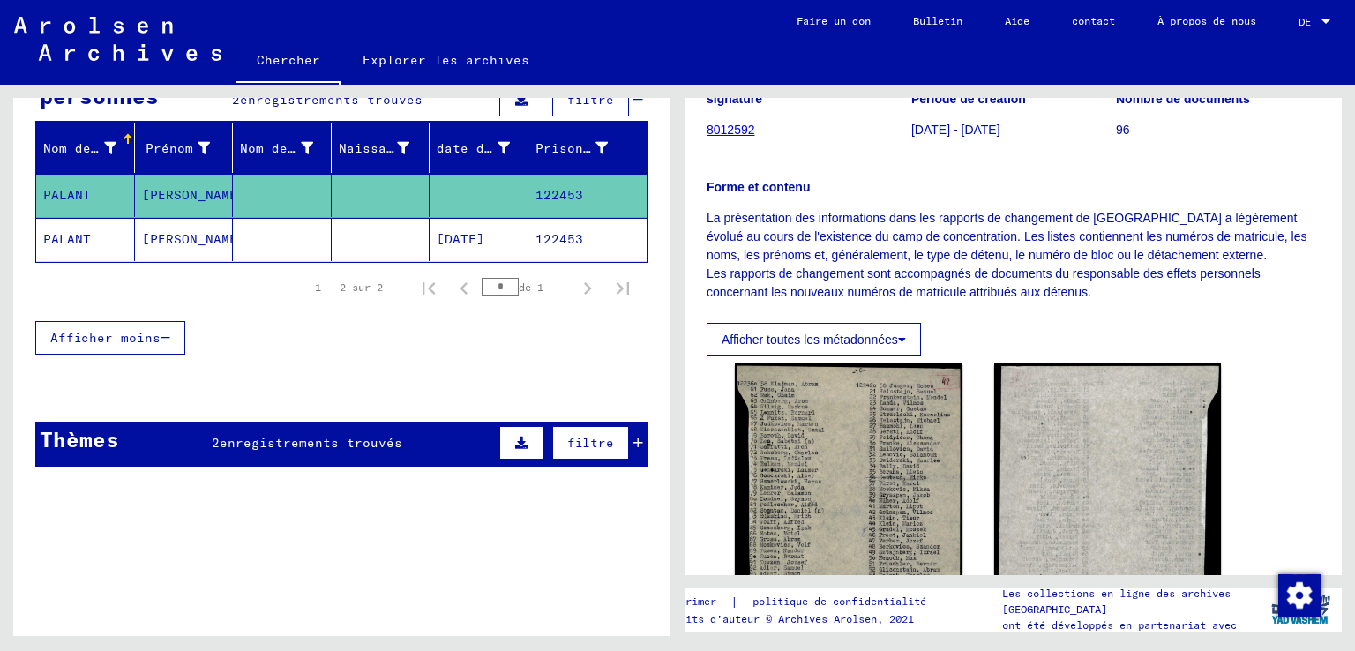
scroll to position [172, 0]
